Goal: Find contact information: Find contact information

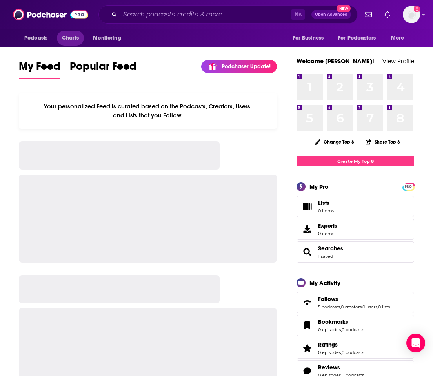
click at [66, 35] on span "Charts" at bounding box center [70, 38] width 17 height 11
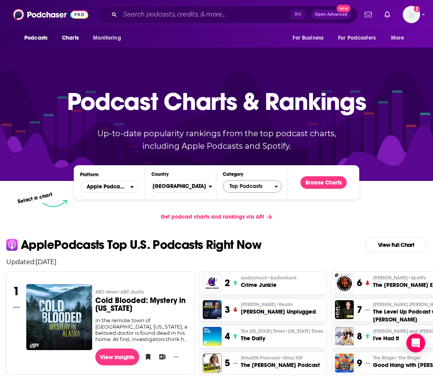
click at [242, 188] on span "Top Podcasts" at bounding box center [248, 186] width 51 height 13
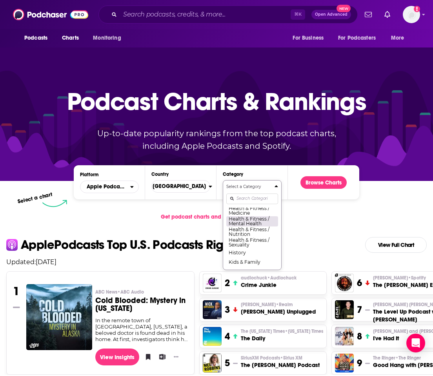
scroll to position [324, 0]
click at [247, 222] on button "Health & Fitness / Mental Health" at bounding box center [252, 217] width 52 height 11
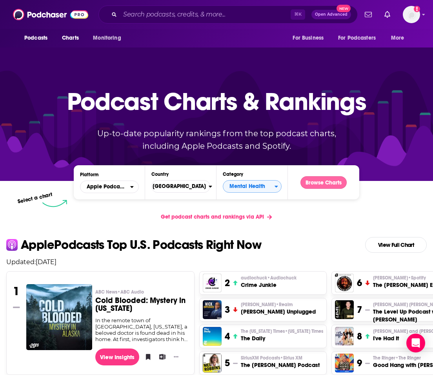
click at [308, 182] on button "Browse Charts" at bounding box center [323, 182] width 46 height 13
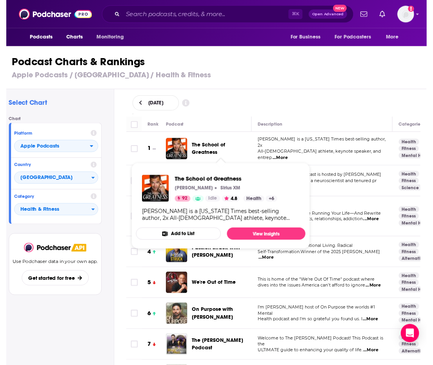
scroll to position [2, 0]
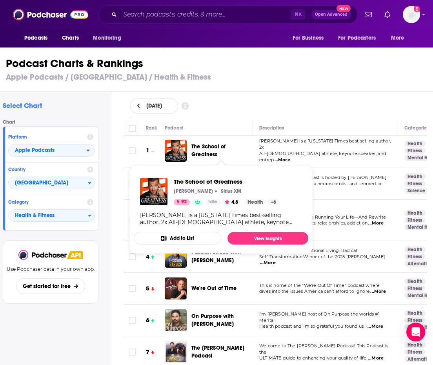
drag, startPoint x: 221, startPoint y: 151, endPoint x: 203, endPoint y: 152, distance: 18.0
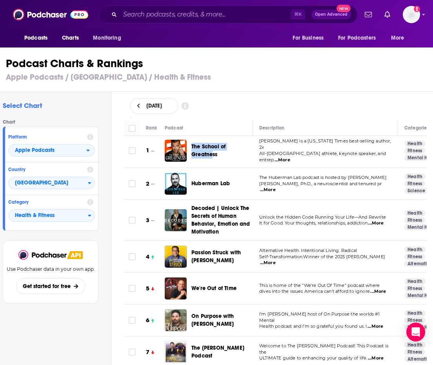
drag, startPoint x: 211, startPoint y: 148, endPoint x: 206, endPoint y: 145, distance: 6.0
click at [211, 148] on div "The School of Greatness" at bounding box center [212, 151] width 95 height 22
click at [198, 127] on div "Podcast" at bounding box center [206, 127] width 82 height 9
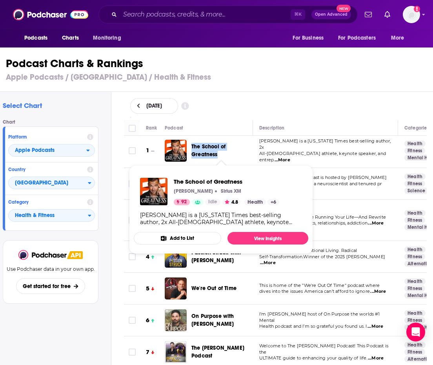
drag, startPoint x: 193, startPoint y: 141, endPoint x: 218, endPoint y: 152, distance: 26.7
click at [218, 152] on div "The School of Greatness" at bounding box center [225, 151] width 68 height 22
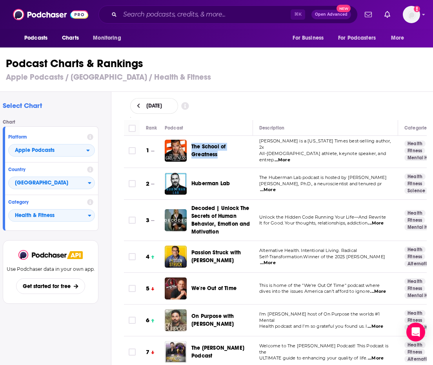
scroll to position [5, 0]
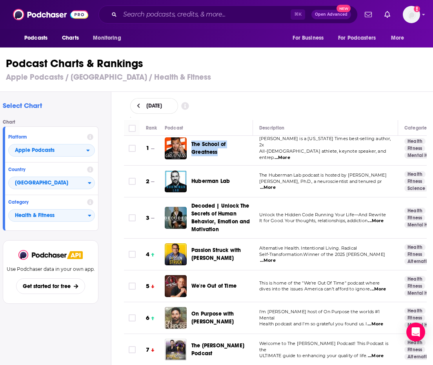
copy span "The School of Greatness"
click at [204, 66] on h1 "Podcast Charts & Rankings" at bounding box center [213, 63] width 415 height 14
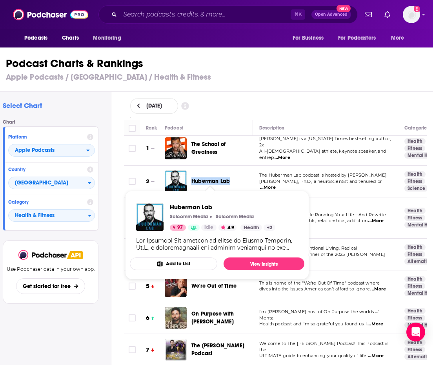
drag, startPoint x: 191, startPoint y: 169, endPoint x: 229, endPoint y: 178, distance: 38.3
click at [229, 178] on div "Huberman Lab" at bounding box center [225, 181] width 68 height 22
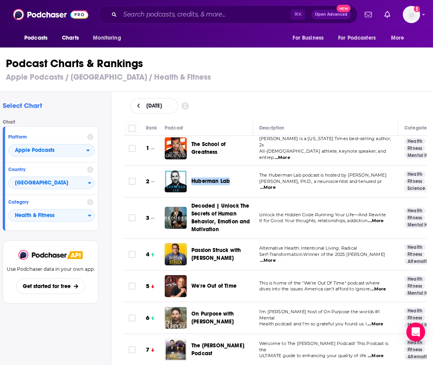
copy span "Huberman Lab"
click at [209, 79] on h3 "Apple Podcasts / United States / Health & Fitness" at bounding box center [213, 77] width 415 height 10
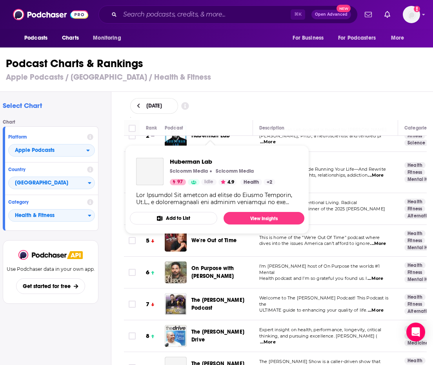
scroll to position [51, 0]
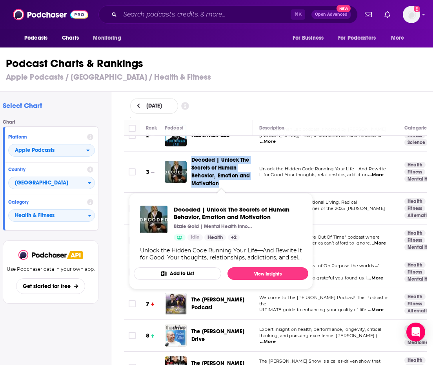
drag, startPoint x: 188, startPoint y: 152, endPoint x: 221, endPoint y: 178, distance: 42.4
click at [221, 178] on td "Decoded | Unlock The Secrets of Human Behavior, Emotion and Motivation" at bounding box center [209, 171] width 88 height 41
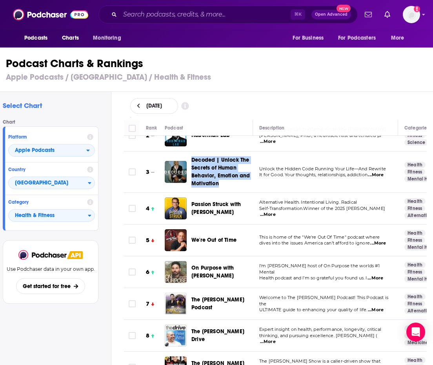
copy span "Decoded | Unlock The Secrets of Human Behavior, Emotion and Motivation"
click at [104, 103] on h2 "Select Chart" at bounding box center [54, 105] width 102 height 9
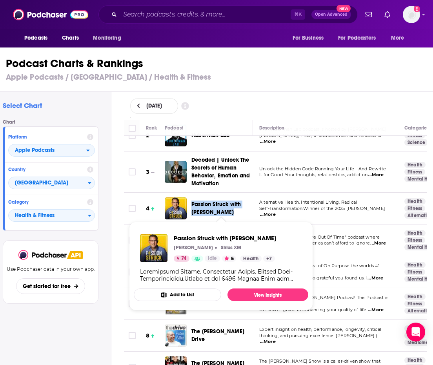
drag, startPoint x: 192, startPoint y: 197, endPoint x: 227, endPoint y: 207, distance: 36.3
click at [227, 207] on div "Passion Struck with [PERSON_NAME]" at bounding box center [225, 208] width 68 height 22
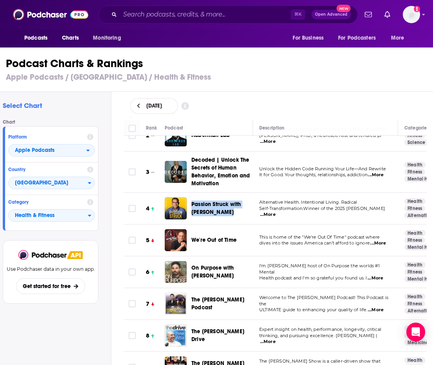
copy span "Passion Struck with [PERSON_NAME]"
drag, startPoint x: 95, startPoint y: 96, endPoint x: 188, endPoint y: 140, distance: 103.4
click at [95, 96] on div "Select Chart Chart Platform Apple Podcasts Country United States Category Healt…" at bounding box center [52, 250] width 118 height 317
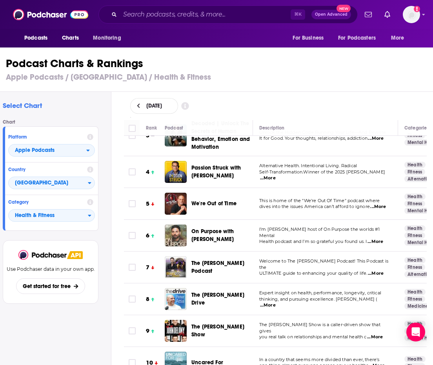
scroll to position [98, 0]
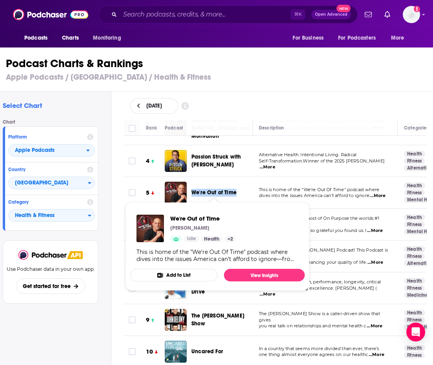
drag, startPoint x: 192, startPoint y: 185, endPoint x: 235, endPoint y: 191, distance: 43.2
click at [235, 191] on div "We're Out of Time" at bounding box center [225, 193] width 68 height 22
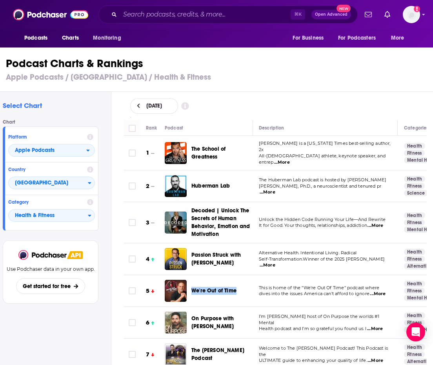
scroll to position [24, 0]
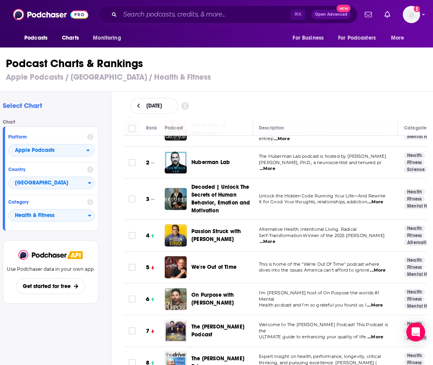
click at [112, 176] on div "Select Chart Chart Platform Apple Podcasts Country United States Category Healt…" at bounding box center [213, 250] width 440 height 317
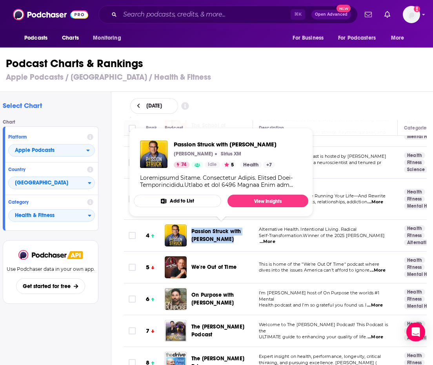
drag, startPoint x: 191, startPoint y: 222, endPoint x: 225, endPoint y: 233, distance: 35.0
click at [225, 233] on div "Passion Struck with [PERSON_NAME]" at bounding box center [212, 235] width 95 height 22
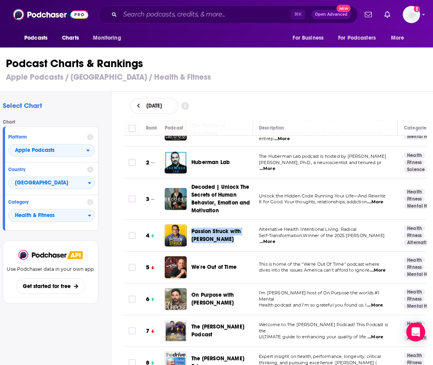
copy span "Passion Struck with [PERSON_NAME]"
click at [191, 88] on div "Podcast Charts & Rankings Apple Podcasts / United States / Health & Fitness" at bounding box center [213, 69] width 440 height 45
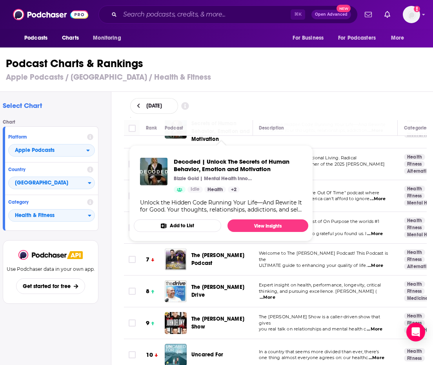
scroll to position [98, 1]
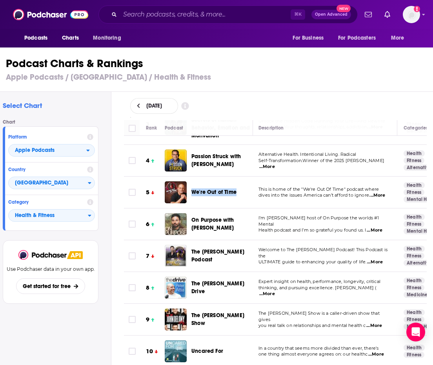
drag, startPoint x: 194, startPoint y: 184, endPoint x: 246, endPoint y: 188, distance: 51.9
click at [246, 188] on div "We're Out of Time" at bounding box center [225, 192] width 68 height 22
copy span "We're Out of Time"
click at [109, 131] on div "Select Chart Chart Platform Apple Podcasts Country United States Category Healt…" at bounding box center [52, 250] width 118 height 317
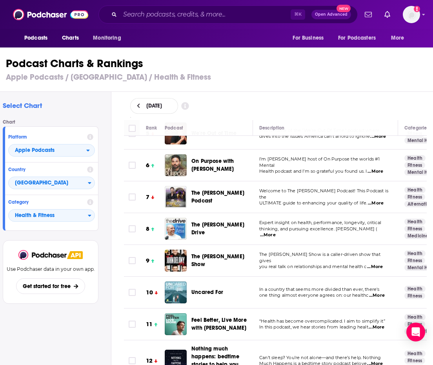
scroll to position [157, 1]
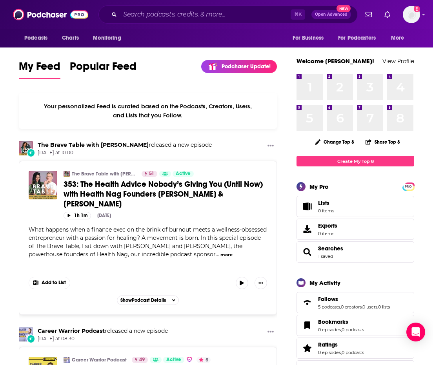
drag, startPoint x: 173, startPoint y: 24, endPoint x: 171, endPoint y: 14, distance: 10.5
click at [173, 23] on div "Podcasts Charts Monitoring ⌘ K Open Advanced New For Business For Podcasters Mo…" at bounding box center [216, 14] width 433 height 29
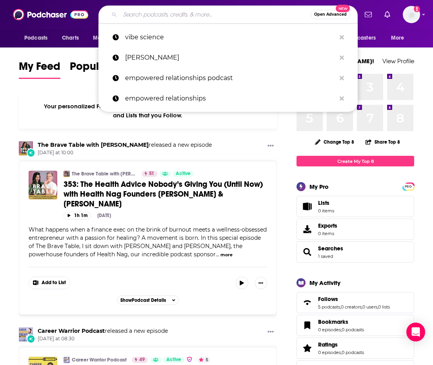
click at [171, 14] on input "Search podcasts, credits, & more..." at bounding box center [215, 14] width 191 height 13
paste input "The School of Greatness"
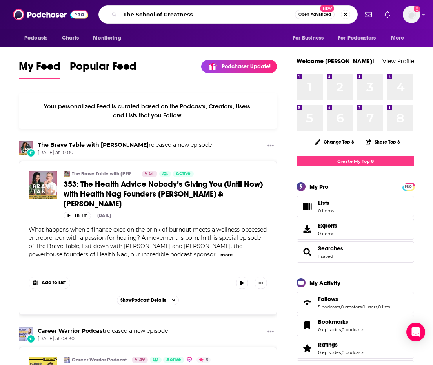
type input "The School of Greatness"
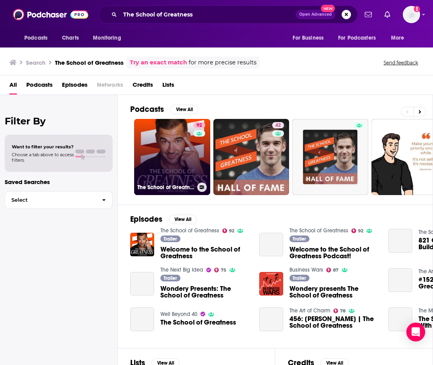
click at [185, 143] on link "92 The School of Greatness" at bounding box center [172, 157] width 76 height 76
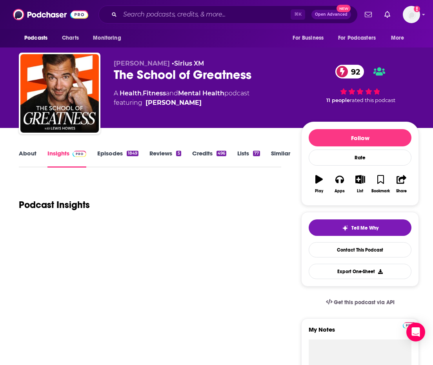
scroll to position [73, 0]
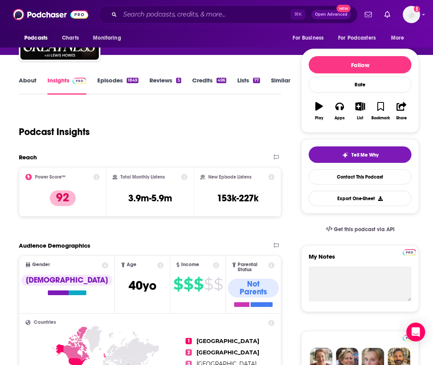
click at [33, 82] on link "About" at bounding box center [28, 85] width 18 height 18
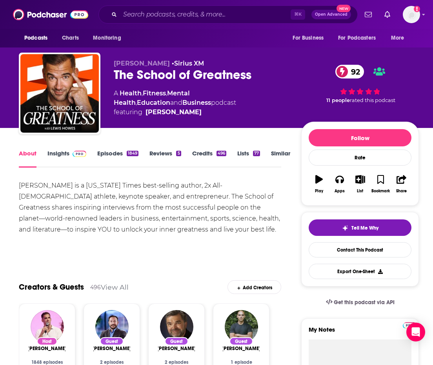
click at [56, 152] on link "Insights" at bounding box center [66, 158] width 39 height 18
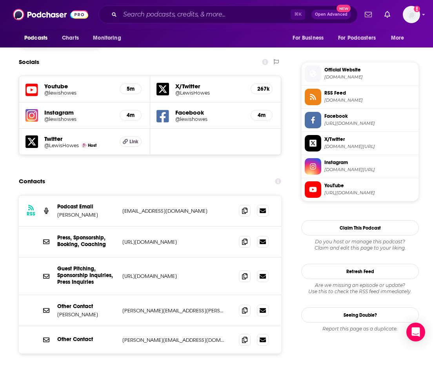
scroll to position [681, 0]
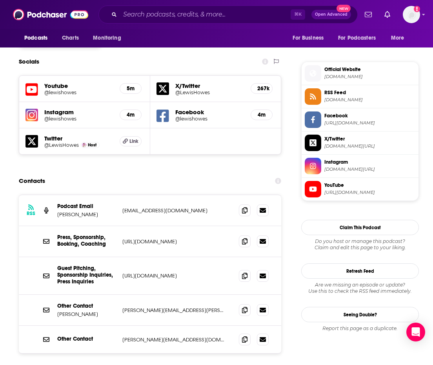
drag, startPoint x: 204, startPoint y: 157, endPoint x: 122, endPoint y: 156, distance: 82.4
click at [122, 195] on div "RSS Podcast Email [PERSON_NAME] [EMAIL_ADDRESS][DOMAIN_NAME] [EMAIL_ADDRESS][DO…" at bounding box center [150, 210] width 262 height 31
copy p "[EMAIL_ADDRESS][DOMAIN_NAME]"
drag, startPoint x: 186, startPoint y: 251, endPoint x: 179, endPoint y: 255, distance: 7.7
click at [179, 295] on div "Other Contact [PERSON_NAME] [PERSON_NAME][EMAIL_ADDRESS][PERSON_NAME][DOMAIN_NA…" at bounding box center [150, 310] width 262 height 31
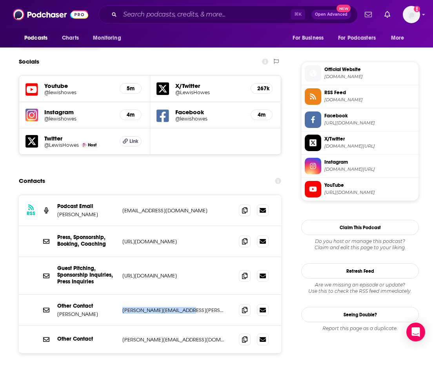
copy p "[PERSON_NAME][EMAIL_ADDRESS][PERSON_NAME][DOMAIN_NAME]"
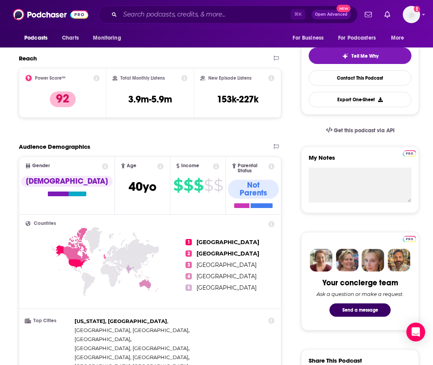
scroll to position [0, 0]
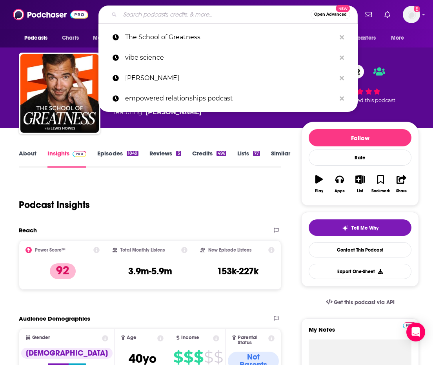
click at [170, 17] on input "Search podcasts, credits, & more..." at bounding box center [215, 14] width 191 height 13
paste input "Huberman Lab"
type input "Huberman Lab"
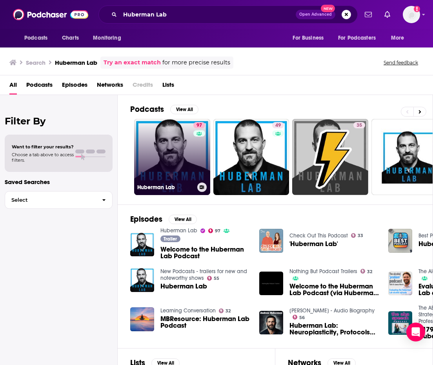
click at [164, 142] on link "97 Huberman Lab" at bounding box center [172, 157] width 76 height 76
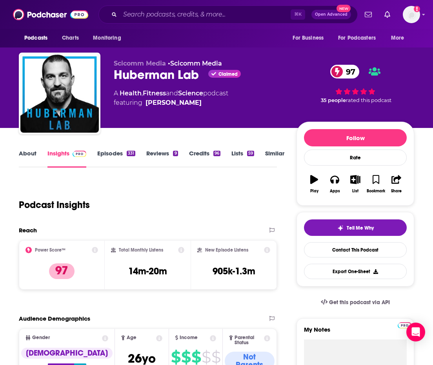
click at [27, 160] on link "About" at bounding box center [28, 158] width 18 height 18
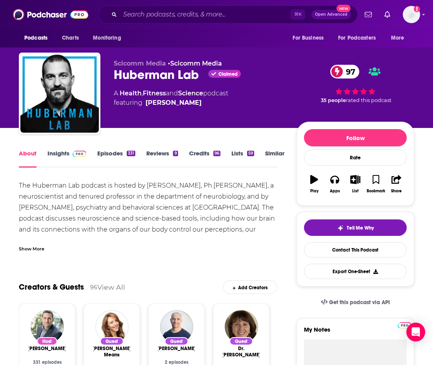
click at [59, 152] on link "Insights" at bounding box center [66, 158] width 39 height 18
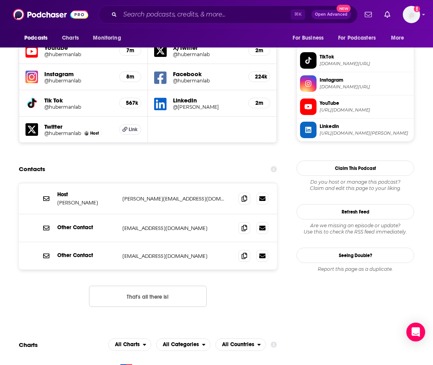
scroll to position [708, 0]
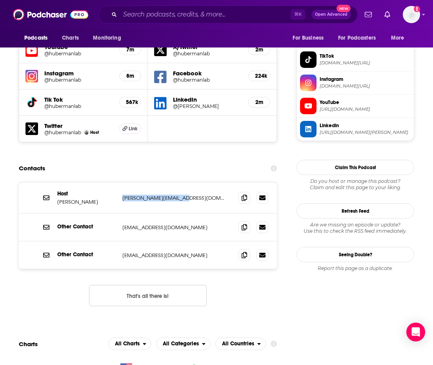
drag, startPoint x: 180, startPoint y: 146, endPoint x: 121, endPoint y: 143, distance: 59.3
click at [121, 182] on div "Host [PERSON_NAME] [PERSON_NAME][EMAIL_ADDRESS][DOMAIN_NAME] [PERSON_NAME][EMAI…" at bounding box center [148, 197] width 258 height 31
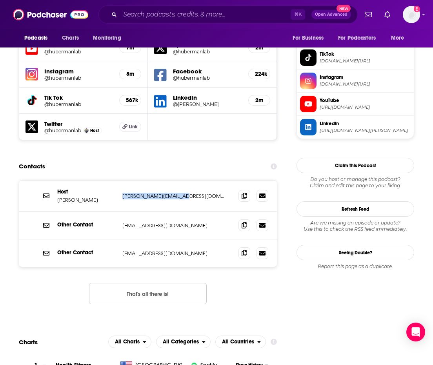
scroll to position [714, 1]
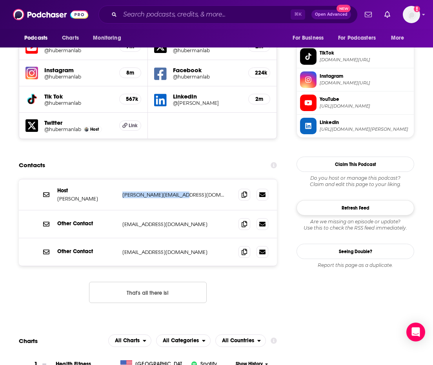
copy p "[PERSON_NAME][EMAIL_ADDRESS][DOMAIN_NAME]"
click at [184, 221] on p "[EMAIL_ADDRESS][DOMAIN_NAME]" at bounding box center [174, 224] width 104 height 7
click at [164, 210] on div "Other Contact [EMAIL_ADDRESS][DOMAIN_NAME] [EMAIL_ADDRESS][DOMAIN_NAME]" at bounding box center [148, 224] width 258 height 28
drag, startPoint x: 180, startPoint y: 171, endPoint x: 120, endPoint y: 172, distance: 59.3
click at [120, 210] on div "Other Contact [EMAIL_ADDRESS][DOMAIN_NAME] [EMAIL_ADDRESS][DOMAIN_NAME]" at bounding box center [148, 224] width 258 height 28
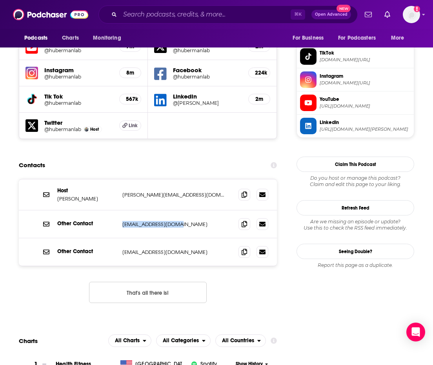
copy p "[EMAIL_ADDRESS][DOMAIN_NAME]"
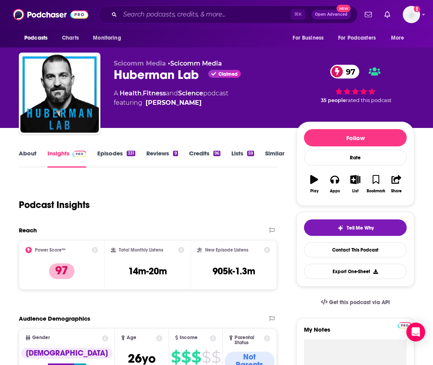
scroll to position [0, 1]
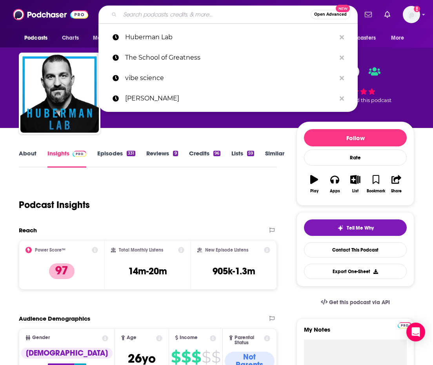
click at [225, 18] on input "Search podcasts, credits, & more..." at bounding box center [215, 14] width 191 height 13
paste input "Decoded | Unlock The Secrets of Human Behavior, Emotion and Motivation"
type input "Decoded | Unlock The Secrets of Human Behavior, Emotion and Motivation"
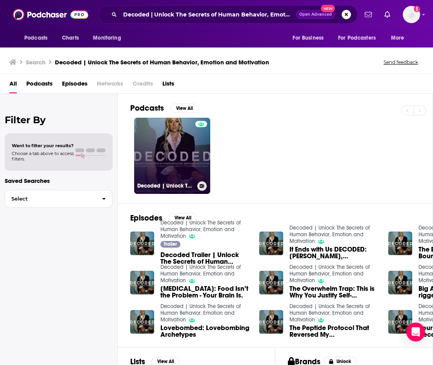
click at [167, 143] on link "Decoded | Unlock The Secrets of Human Behavior, Emotion and Motivation" at bounding box center [172, 156] width 76 height 76
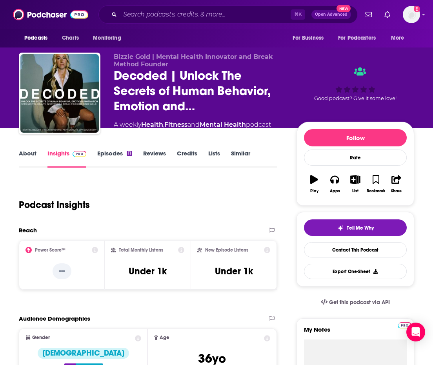
click at [27, 155] on link "About" at bounding box center [28, 158] width 18 height 18
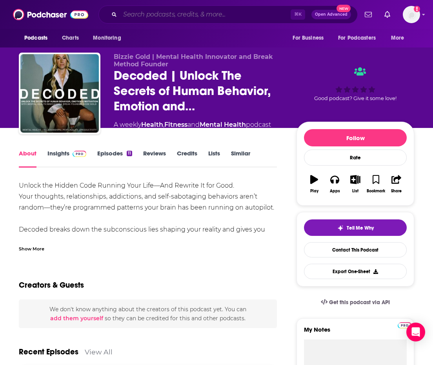
click at [148, 17] on input "Search podcasts, credits, & more..." at bounding box center [205, 14] width 171 height 13
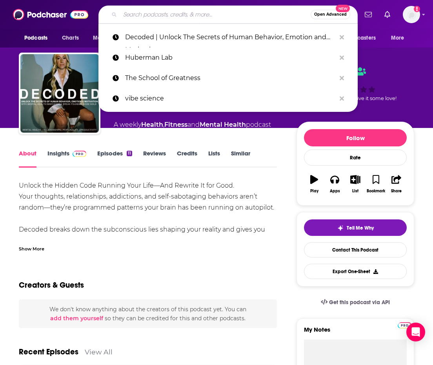
paste input "Passion Struck with [PERSON_NAME]"
type input "Passion Struck with [PERSON_NAME]"
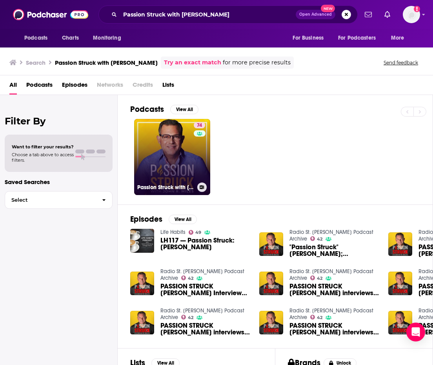
click at [173, 175] on link "74 Passion Struck with [PERSON_NAME]" at bounding box center [172, 157] width 76 height 76
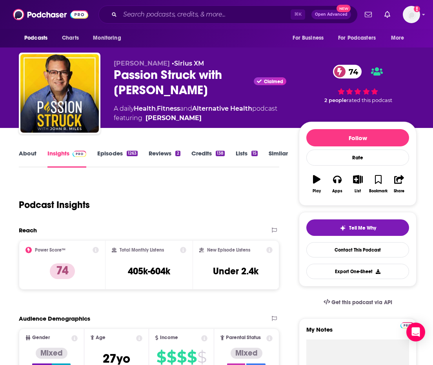
click at [22, 156] on link "About" at bounding box center [28, 158] width 18 height 18
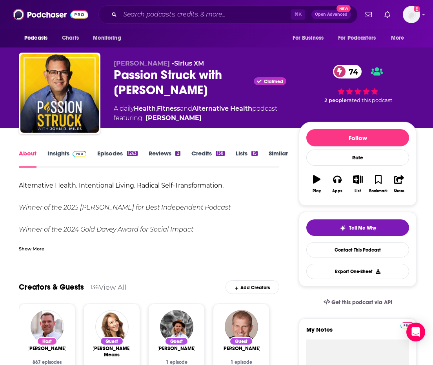
click at [60, 154] on link "Insights" at bounding box center [66, 158] width 39 height 18
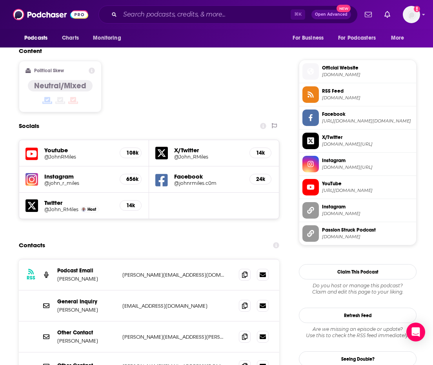
scroll to position [653, 0]
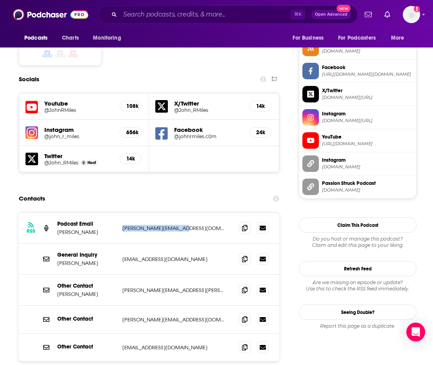
click at [184, 225] on p "[PERSON_NAME][EMAIL_ADDRESS][DOMAIN_NAME]" at bounding box center [174, 228] width 104 height 7
copy p "[PERSON_NAME][EMAIL_ADDRESS][DOMAIN_NAME]"
drag, startPoint x: 182, startPoint y: 222, endPoint x: 119, endPoint y: 226, distance: 62.9
click at [119, 244] on div "General Inquiry [PERSON_NAME] [EMAIL_ADDRESS][DOMAIN_NAME] [EMAIL_ADDRESS][DOMA…" at bounding box center [149, 259] width 260 height 31
copy div "[EMAIL_ADDRESS][DOMAIN_NAME]"
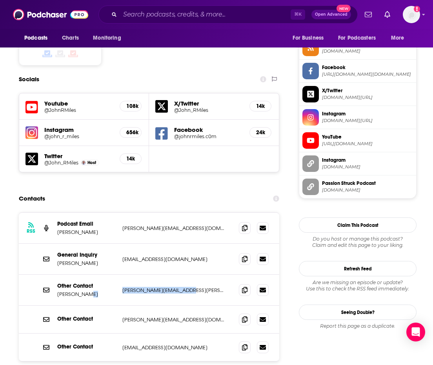
drag, startPoint x: 186, startPoint y: 253, endPoint x: 118, endPoint y: 255, distance: 67.9
click at [118, 275] on div "Other Contact [PERSON_NAME] [PERSON_NAME][EMAIL_ADDRESS][PERSON_NAME][DOMAIN_NA…" at bounding box center [149, 290] width 260 height 31
copy div "[PERSON_NAME][EMAIL_ADDRESS][PERSON_NAME][DOMAIN_NAME]"
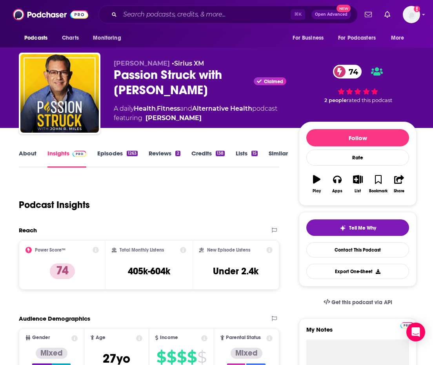
scroll to position [0, 0]
click at [193, 19] on input "Search podcasts, credits, & more..." at bounding box center [205, 14] width 171 height 13
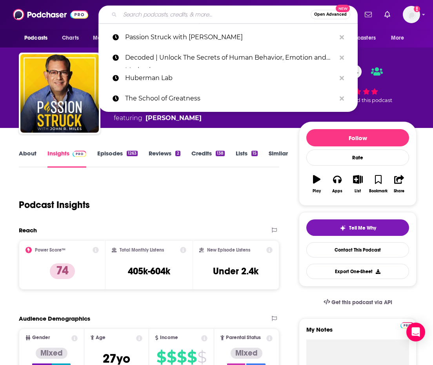
paste input "We're Out of Time"
type input "We're Out of Time"
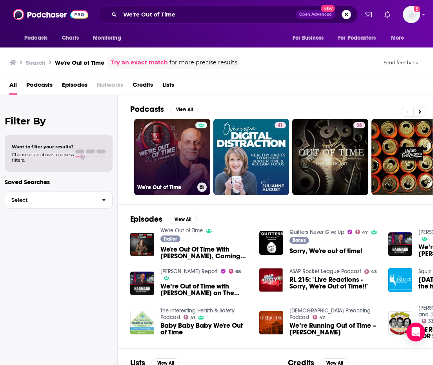
click at [180, 148] on link "We're Out of Time" at bounding box center [172, 157] width 76 height 76
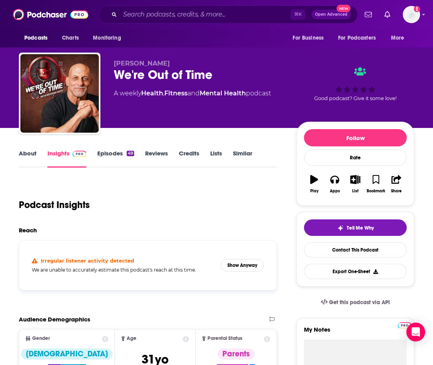
click at [106, 152] on link "Episodes 49" at bounding box center [115, 158] width 37 height 18
